Goal: Navigation & Orientation: Go to known website

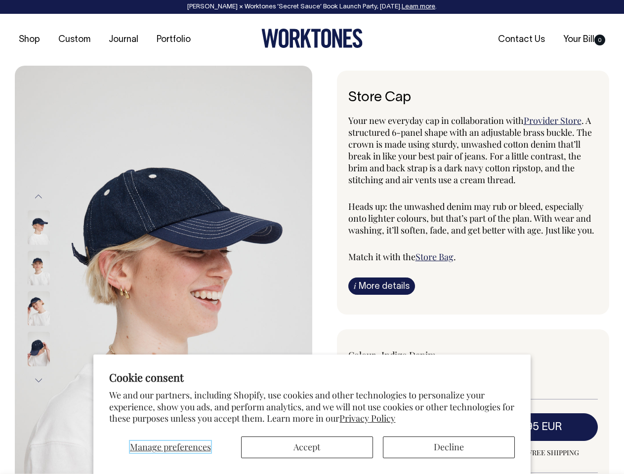
click at [170, 448] on span "Manage preferences" at bounding box center [170, 447] width 81 height 12
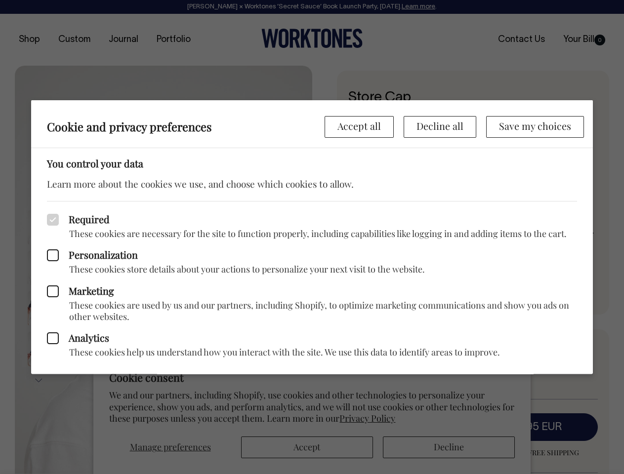
click at [307, 448] on div at bounding box center [312, 237] width 624 height 474
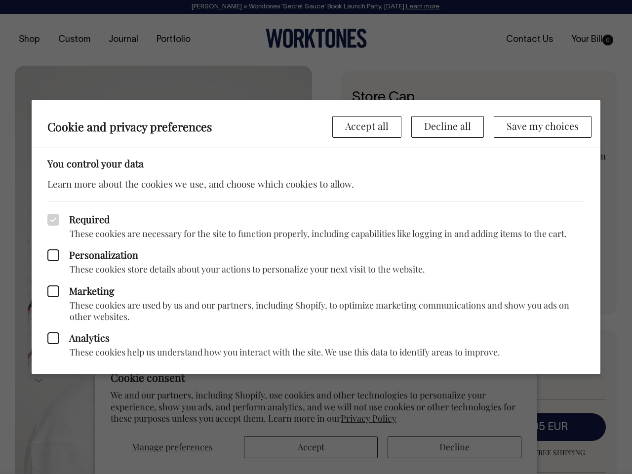
click at [449, 448] on div at bounding box center [316, 237] width 632 height 474
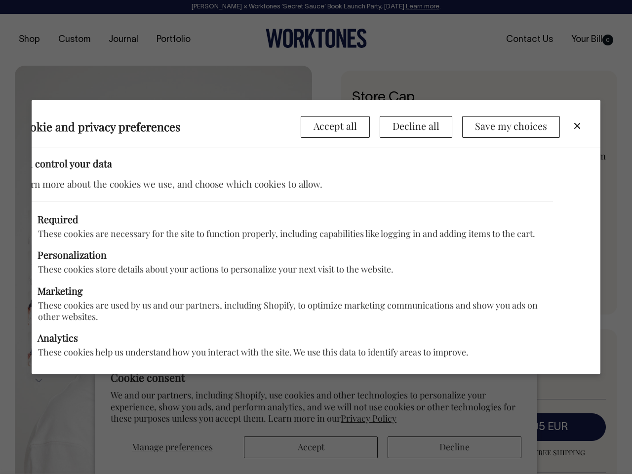
click at [164, 270] on p "These cookies store details about your actions to personalize your next visit t…" at bounding box center [285, 269] width 538 height 11
click at [52, 289] on label "Marketing" at bounding box center [285, 291] width 538 height 12
click at [18, 287] on input "Marketing" at bounding box center [18, 287] width 0 height 0
click at [39, 201] on div "Required These cookies are necessary for the site to function properly, includi…" at bounding box center [284, 287] width 569 height 173
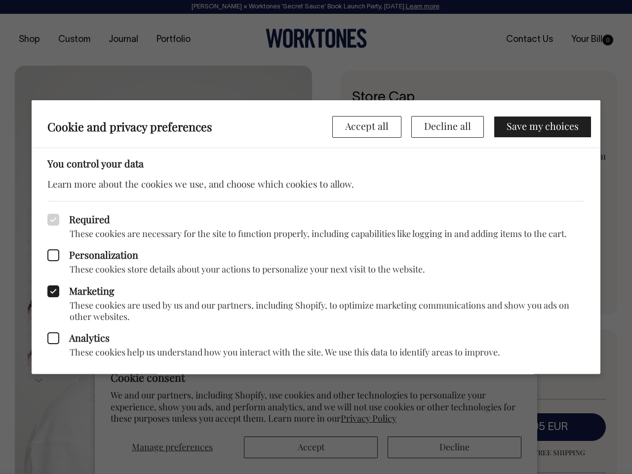
click at [52, 289] on icon at bounding box center [53, 291] width 12 height 12
click at [50, 287] on input "Marketing" at bounding box center [49, 287] width 0 height 0
checkbox input "false"
click at [39, 380] on div at bounding box center [316, 237] width 632 height 474
